Goal: Task Accomplishment & Management: Complete application form

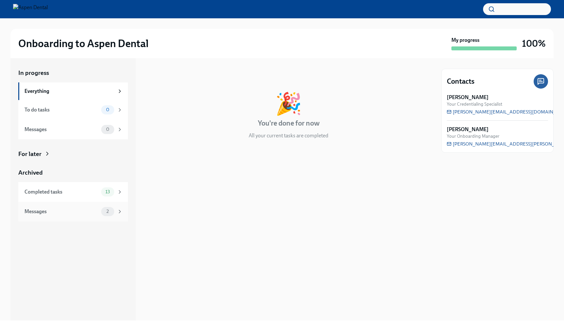
click at [90, 208] on div "Messages" at bounding box center [61, 211] width 74 height 7
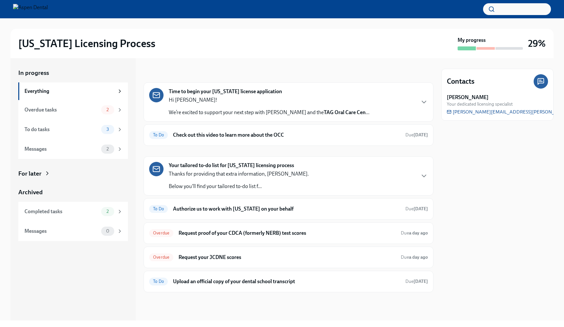
click at [319, 92] on div "Time to begin your Illinois license application Hi Dr. Jiang! We’re excited to …" at bounding box center [269, 102] width 201 height 28
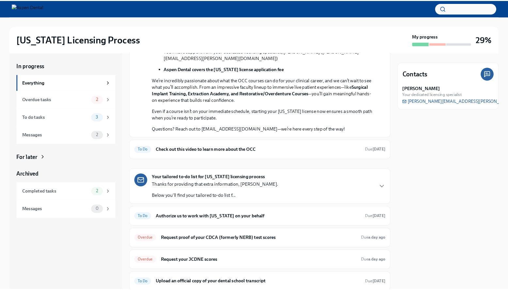
scroll to position [165, 0]
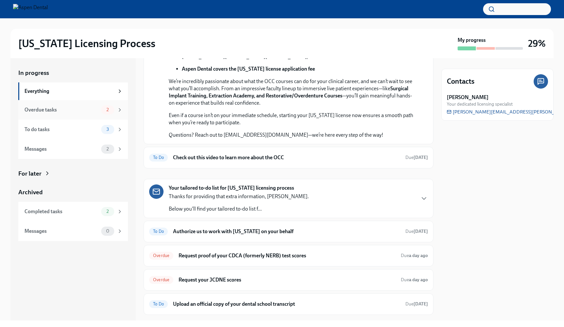
click at [48, 101] on div "Overdue tasks 2" at bounding box center [73, 110] width 110 height 20
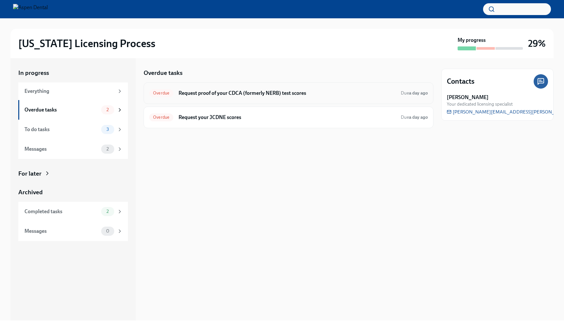
click at [252, 93] on h6 "Request proof of your CDCA (formerly NERB) test scores" at bounding box center [287, 92] width 217 height 7
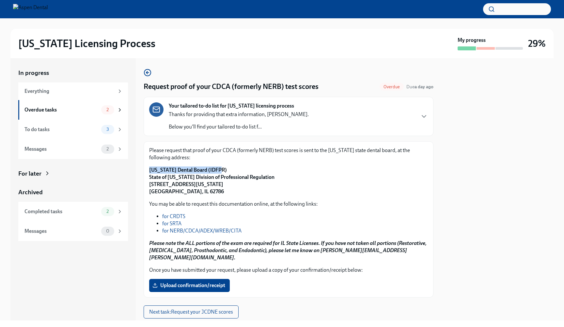
drag, startPoint x: 147, startPoint y: 169, endPoint x: 220, endPoint y: 171, distance: 72.6
click at [220, 171] on div "Please request that proof of your CDCA (formerly NERB) test scores is sent to t…" at bounding box center [289, 219] width 290 height 156
copy strong "Illinois Dental Board (IDFPR)"
drag, startPoint x: 148, startPoint y: 176, endPoint x: 229, endPoint y: 185, distance: 81.8
click at [229, 185] on div "Please request that proof of your CDCA (formerly NERB) test scores is sent to t…" at bounding box center [289, 219] width 290 height 156
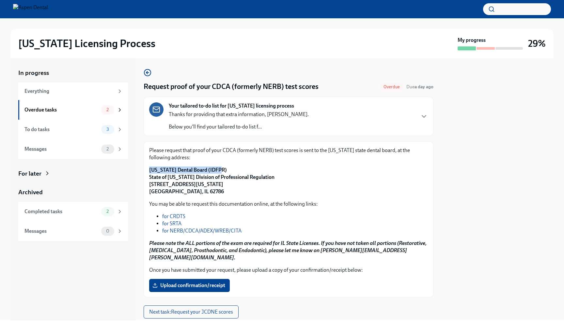
copy strong "State of Illinois Division of Professional Regulation 320 West Washington St, 3…"
click at [153, 193] on strong "Illinois Dental Board (IDFPR) State of Illinois Division of Professional Regula…" at bounding box center [211, 181] width 125 height 28
drag, startPoint x: 150, startPoint y: 191, endPoint x: 173, endPoint y: 192, distance: 23.6
click at [173, 192] on strong "Illinois Dental Board (IDFPR) State of Illinois Division of Professional Regula…" at bounding box center [211, 181] width 125 height 28
copy strong "Springfield"
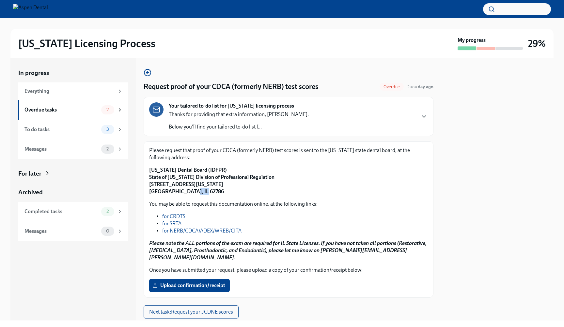
drag, startPoint x: 198, startPoint y: 189, endPoint x: 182, endPoint y: 192, distance: 16.7
click at [182, 192] on p "Illinois Dental Board (IDFPR) State of Illinois Division of Professional Regula…" at bounding box center [288, 180] width 279 height 29
copy strong "62786"
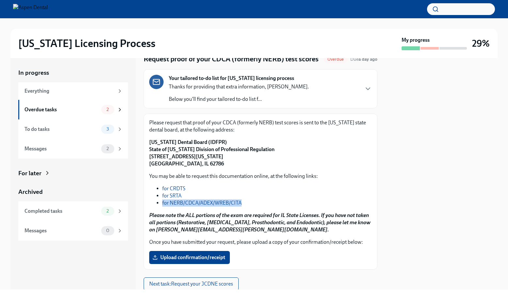
scroll to position [30, 0]
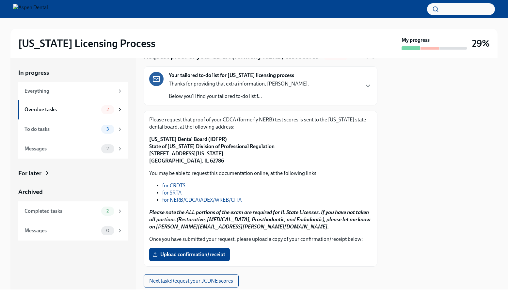
click at [318, 178] on div "You may be able to request this documentation online, at the following links: f…" at bounding box center [260, 200] width 223 height 61
click at [192, 256] on span "Upload confirmation/receipt" at bounding box center [190, 254] width 72 height 7
click at [0, 0] on input "Upload confirmation/receipt" at bounding box center [0, 0] width 0 height 0
click at [210, 280] on span "Next task : Request your JCDNE scores" at bounding box center [191, 281] width 84 height 7
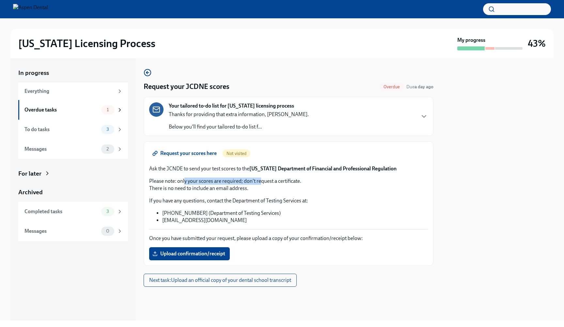
drag, startPoint x: 185, startPoint y: 179, endPoint x: 261, endPoint y: 184, distance: 75.6
click at [261, 184] on p "Please note: only your scores are required; don't request a certificate. There …" at bounding box center [288, 184] width 279 height 14
drag, startPoint x: 207, startPoint y: 183, endPoint x: 214, endPoint y: 187, distance: 8.2
click at [214, 187] on p "Please note: only your scores are required; don't request a certificate. There …" at bounding box center [288, 184] width 279 height 14
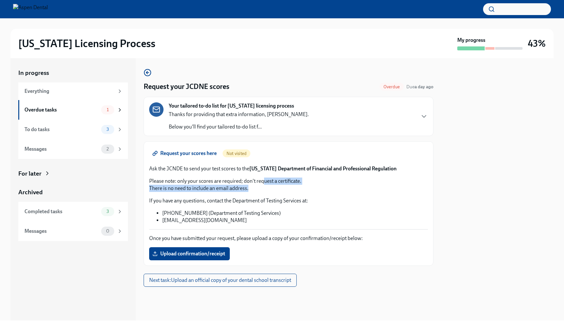
click at [265, 184] on p "Please note: only your scores are required; don't request a certificate. There …" at bounding box center [288, 184] width 279 height 14
click at [236, 205] on div "If you have any questions, contact the Department of Testing Services at: 1-800…" at bounding box center [288, 210] width 279 height 27
drag, startPoint x: 166, startPoint y: 190, endPoint x: 217, endPoint y: 191, distance: 51.6
click at [217, 191] on p "Please note: only your scores are required; don't request a certificate. There …" at bounding box center [288, 184] width 279 height 14
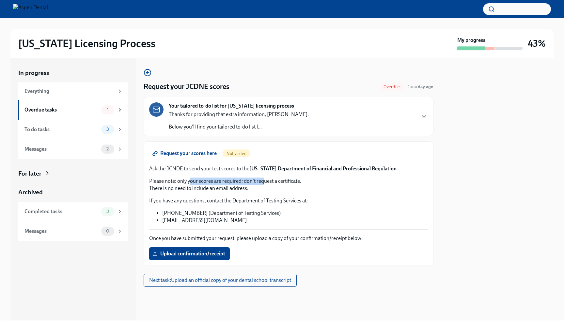
drag, startPoint x: 190, startPoint y: 182, endPoint x: 265, endPoint y: 182, distance: 75.1
click at [265, 182] on p "Please note: only your scores are required; don't request a certificate. There …" at bounding box center [288, 184] width 279 height 14
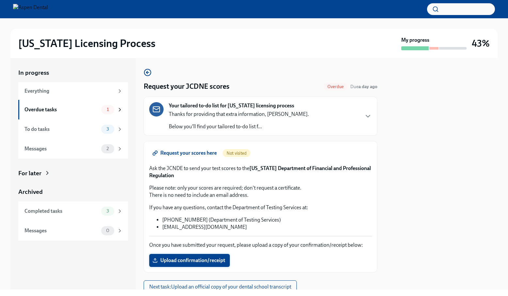
click at [201, 262] on span "Upload confirmation/receipt" at bounding box center [190, 260] width 72 height 7
click at [0, 0] on input "Upload confirmation/receipt" at bounding box center [0, 0] width 0 height 0
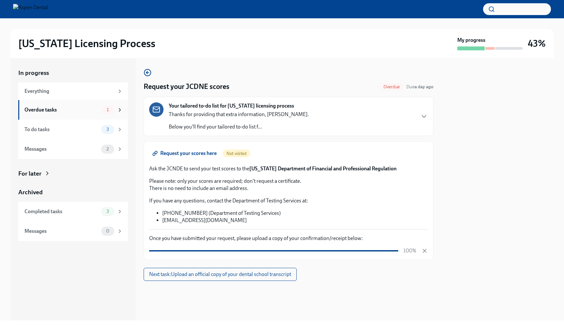
click at [62, 112] on div "Overdue tasks" at bounding box center [61, 109] width 74 height 7
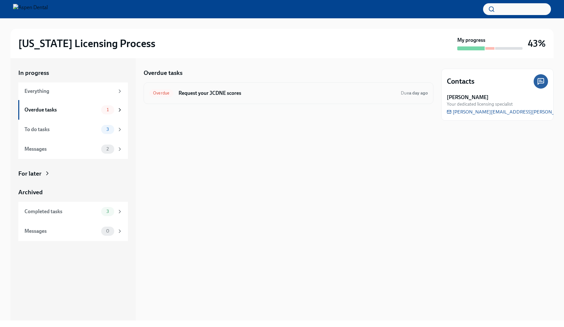
click at [223, 90] on h6 "Request your JCDNE scores" at bounding box center [287, 92] width 217 height 7
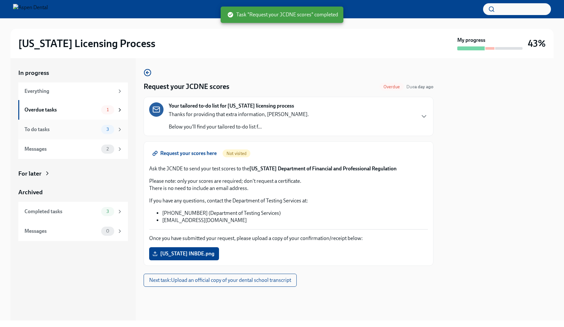
click at [69, 126] on div "To do tasks" at bounding box center [61, 129] width 74 height 7
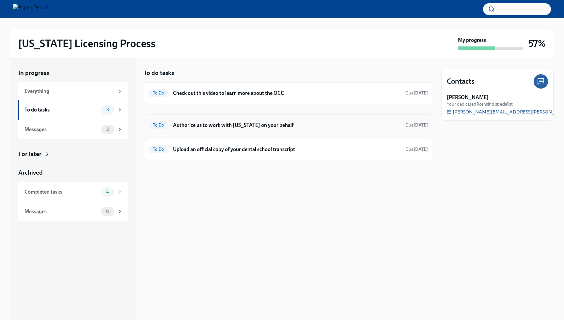
click at [261, 128] on div "To Do Authorize us to work with Illinois on your behalf Due in 7 days" at bounding box center [288, 125] width 279 height 10
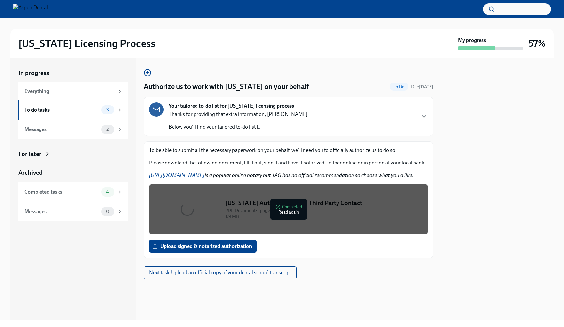
click at [261, 128] on p "Below you'll find your tailored to-do list f..." at bounding box center [239, 126] width 140 height 7
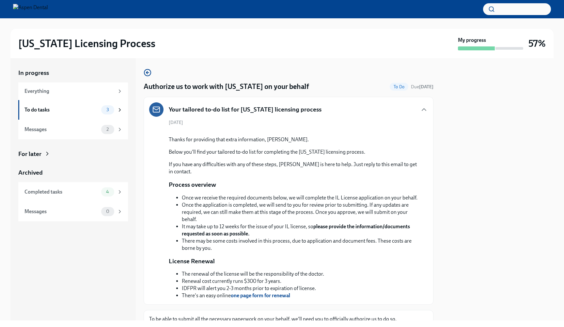
click at [319, 131] on button "Zoom image" at bounding box center [293, 131] width 249 height 0
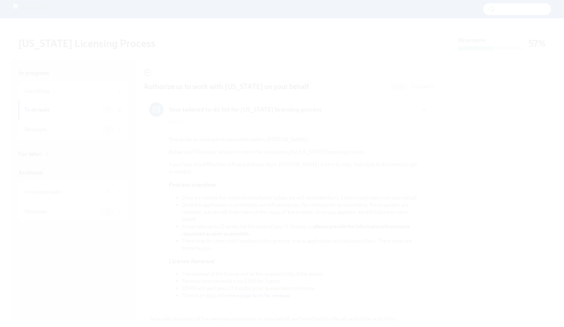
click at [514, 48] on button "Unzoom image" at bounding box center [282, 163] width 564 height 327
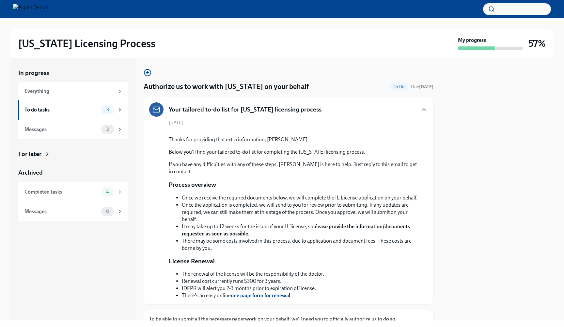
scroll to position [147, 0]
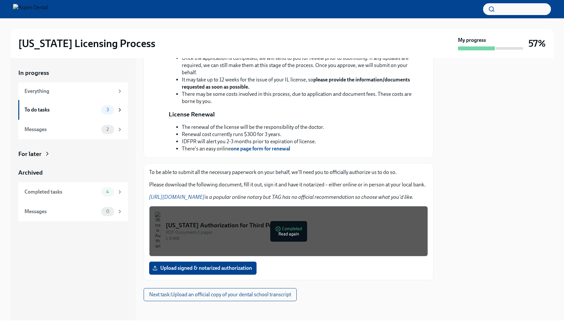
click at [511, 155] on div at bounding box center [498, 189] width 112 height 262
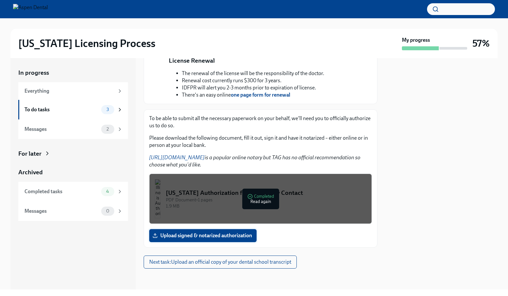
scroll to position [260, 0]
click at [228, 234] on span "Upload signed & notarized authorization" at bounding box center [203, 236] width 98 height 7
click at [0, 0] on input "Upload signed & notarized authorization" at bounding box center [0, 0] width 0 height 0
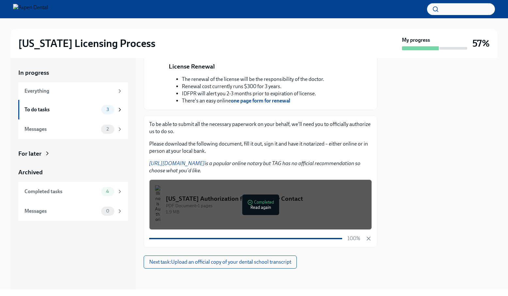
scroll to position [247, 0]
click at [58, 111] on div "To do tasks" at bounding box center [61, 109] width 74 height 7
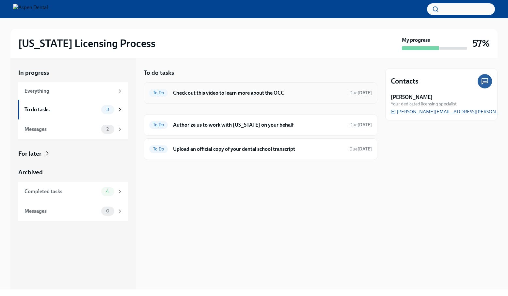
click at [266, 89] on div "To Do Check out this video to learn more about the OCC Due tomorrow" at bounding box center [260, 93] width 223 height 10
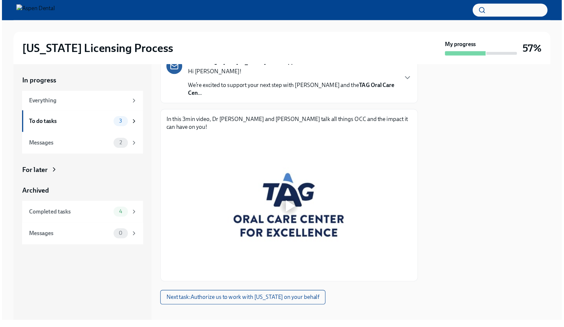
scroll to position [49, 0]
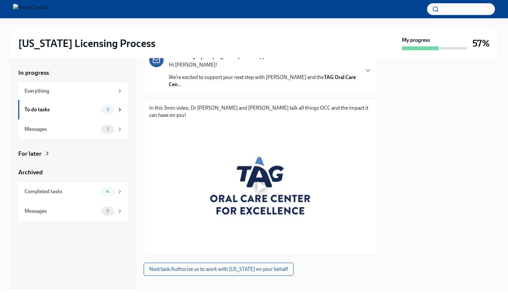
click at [262, 186] on div at bounding box center [260, 186] width 21 height 21
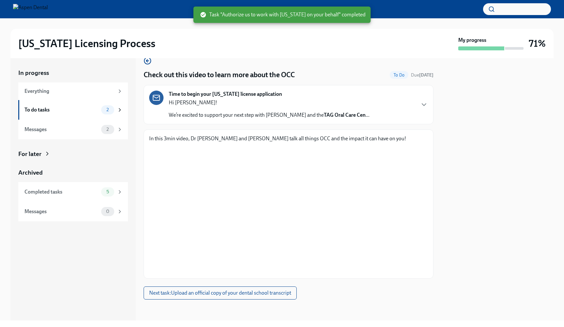
scroll to position [12, 0]
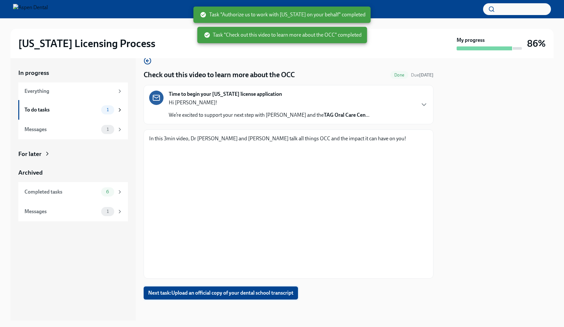
click at [256, 296] on span "Next task : Upload an official copy of your dental school transcript" at bounding box center [220, 292] width 145 height 7
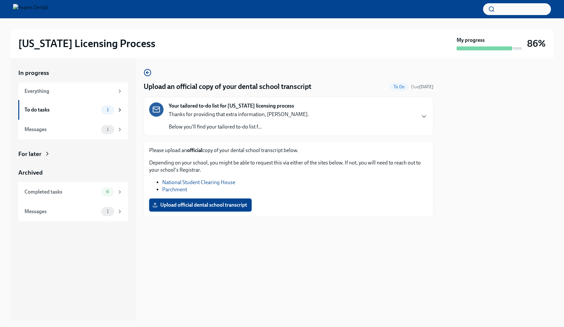
click at [232, 202] on span "Upload official dental school transcript" at bounding box center [200, 205] width 93 height 7
click at [0, 0] on input "Upload official dental school transcript" at bounding box center [0, 0] width 0 height 0
click at [52, 114] on div "To do tasks 1" at bounding box center [73, 109] width 98 height 9
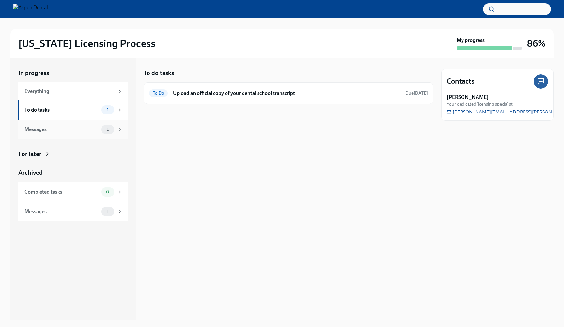
click at [58, 126] on div "Messages" at bounding box center [61, 129] width 74 height 7
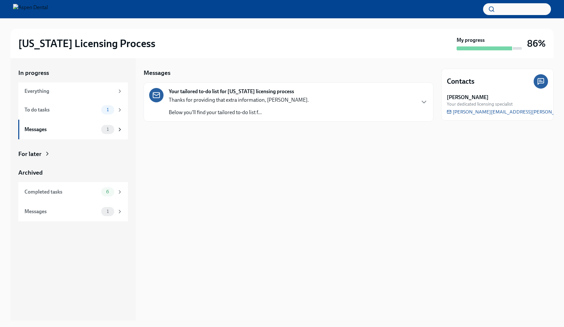
click at [370, 107] on div "Your tailored to-do list for Illinois licensing process Thanks for providing th…" at bounding box center [288, 102] width 279 height 28
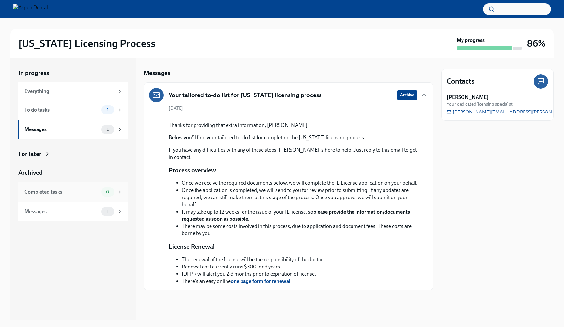
scroll to position [58, 0]
click at [97, 192] on div "Completed tasks" at bounding box center [61, 191] width 74 height 7
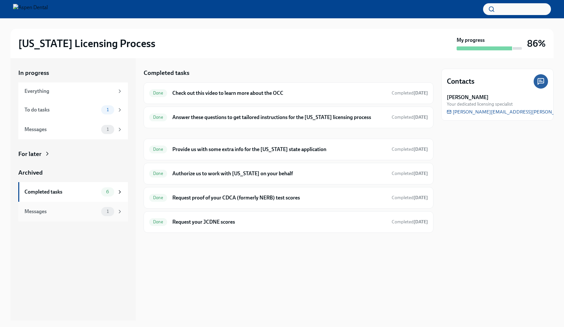
click at [94, 217] on div "Messages 1" at bounding box center [73, 212] width 110 height 20
